Goal: Download file/media

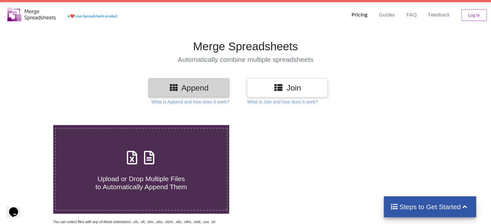
scroll to position [9, 0]
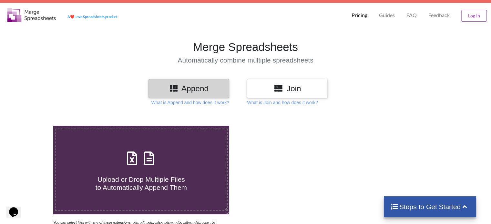
click at [411, 16] on p "FAQ" at bounding box center [411, 15] width 10 height 7
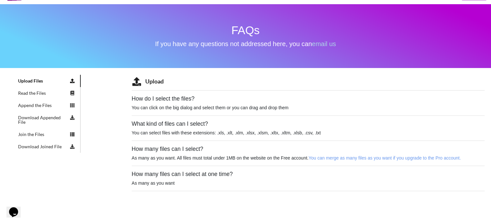
scroll to position [58, 0]
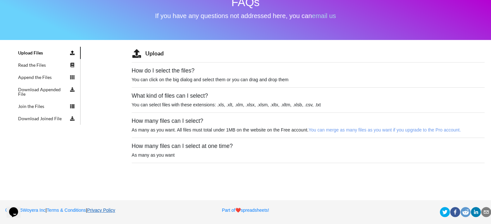
click at [115, 209] on link "Privacy Policy" at bounding box center [101, 210] width 28 height 5
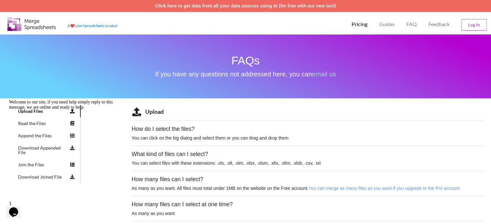
click at [13, 26] on img at bounding box center [31, 24] width 48 height 14
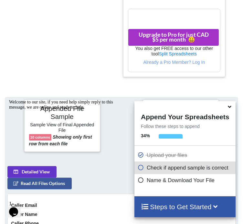
scroll to position [330, 0]
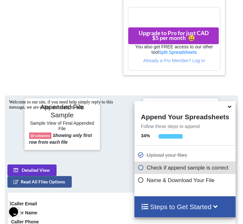
click at [228, 108] on icon at bounding box center [229, 106] width 7 height 6
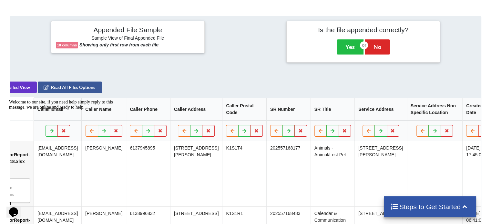
scroll to position [0, 49]
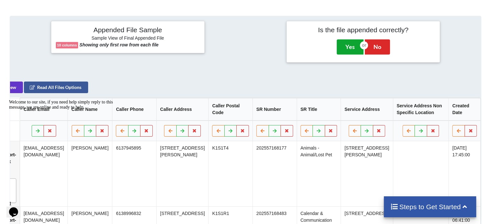
click at [347, 46] on button "Yes" at bounding box center [349, 46] width 27 height 15
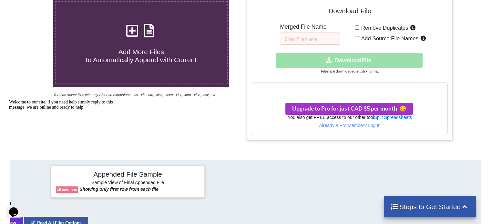
scroll to position [135, 0]
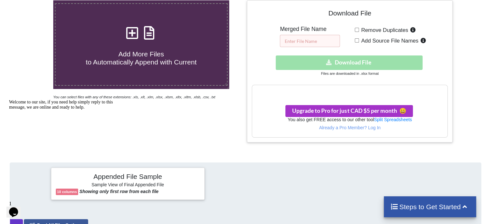
click at [304, 37] on input "text" at bounding box center [310, 41] width 60 height 12
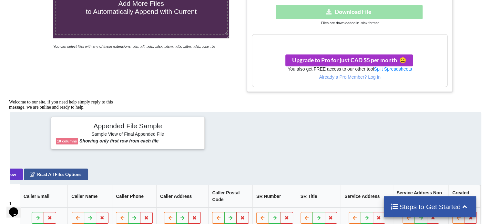
scroll to position [185, 0]
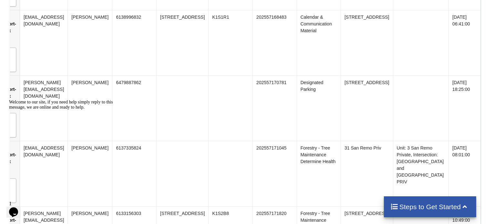
type input "250826 311 consents"
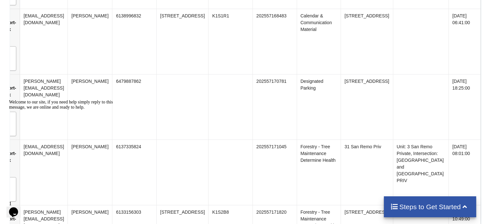
scroll to position [473, 0]
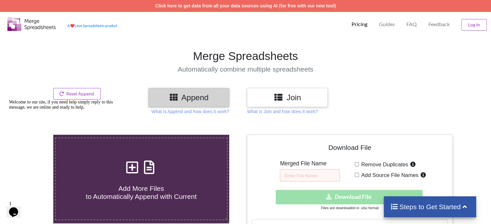
scroll to position [9, 0]
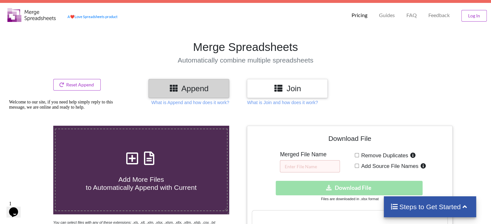
click at [32, 18] on img at bounding box center [31, 15] width 48 height 14
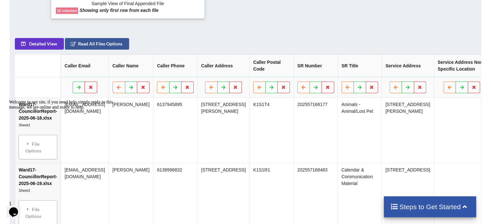
scroll to position [317, 0]
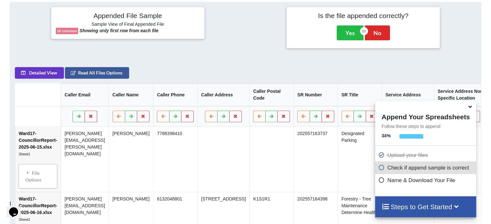
scroll to position [254, 0]
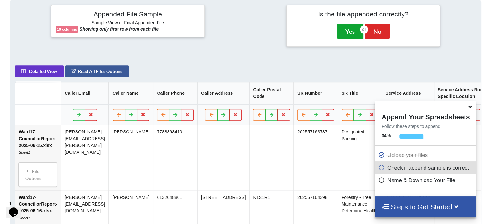
click at [347, 30] on button "Yes" at bounding box center [349, 31] width 27 height 15
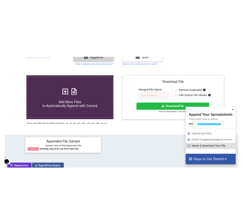
scroll to position [97, 0]
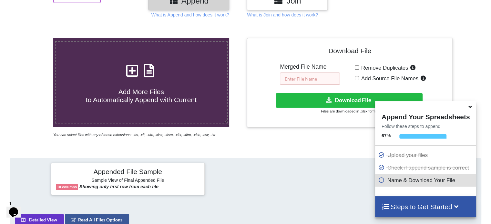
click at [308, 77] on input "text" at bounding box center [310, 79] width 60 height 12
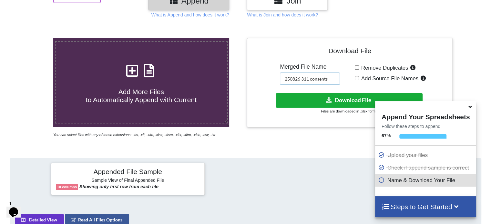
type input "250826 311 consents"
click at [324, 99] on button "Download File" at bounding box center [348, 100] width 147 height 15
